Goal: Navigation & Orientation: Find specific page/section

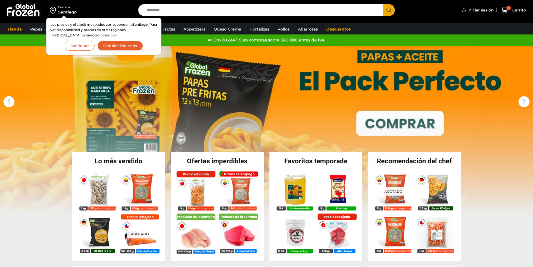
drag, startPoint x: 83, startPoint y: 44, endPoint x: 142, endPoint y: 52, distance: 59.9
click at [83, 44] on button "Continuar" at bounding box center [80, 46] width 30 height 10
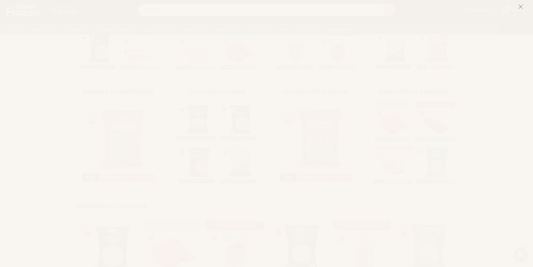
click at [520, 11] on button at bounding box center [520, 7] width 5 height 12
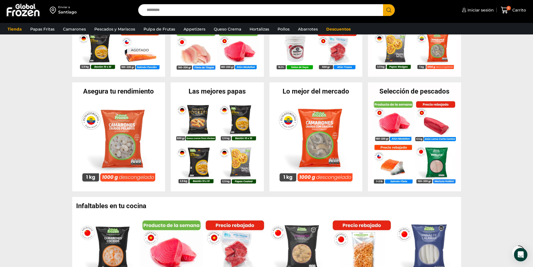
click at [34, 12] on img at bounding box center [23, 10] width 35 height 15
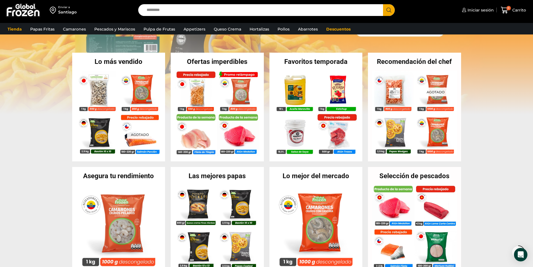
scroll to position [1, 0]
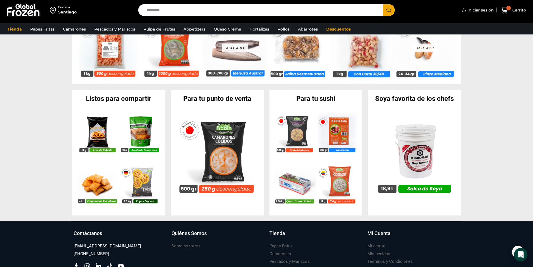
scroll to position [557, 0]
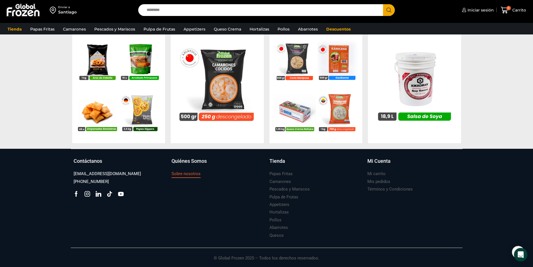
click at [185, 173] on h3 "Sobre nosotros" at bounding box center [186, 174] width 29 height 6
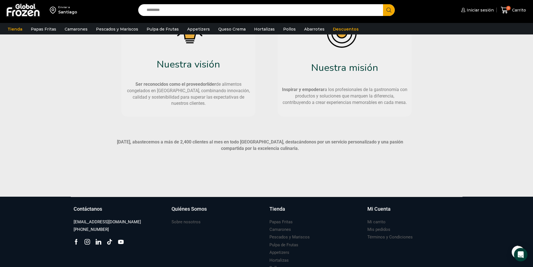
scroll to position [336, 0]
